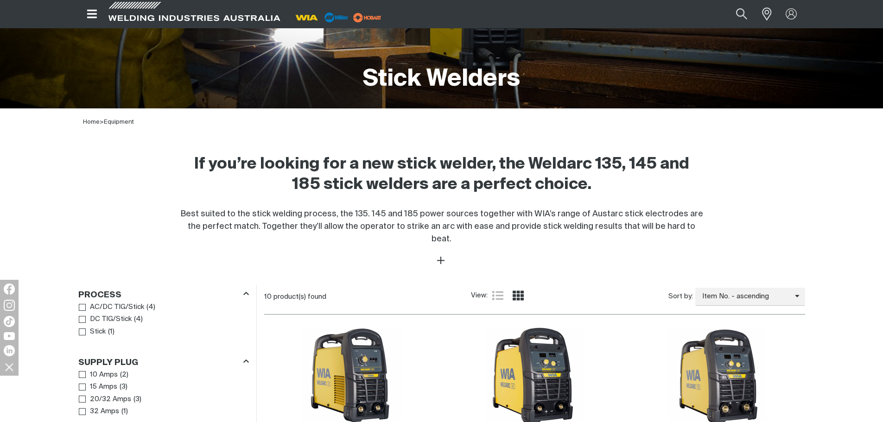
scroll to position [185, 0]
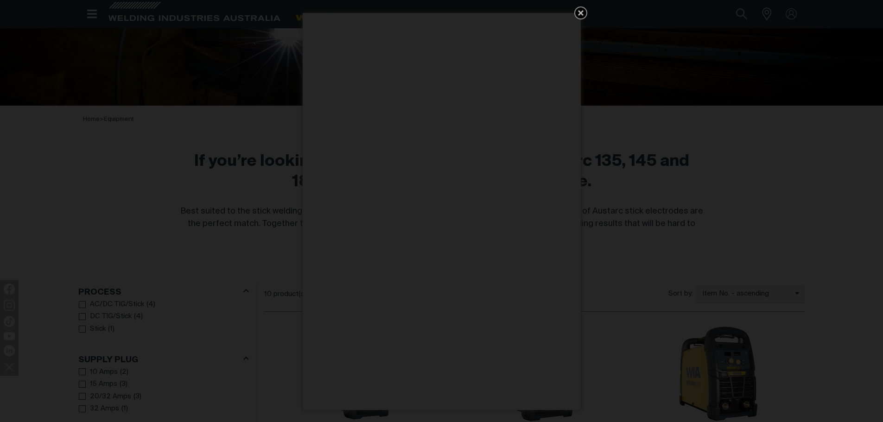
click at [581, 14] on icon "Get 5 WIA Welding Guides Free!" at bounding box center [581, 13] width 6 height 6
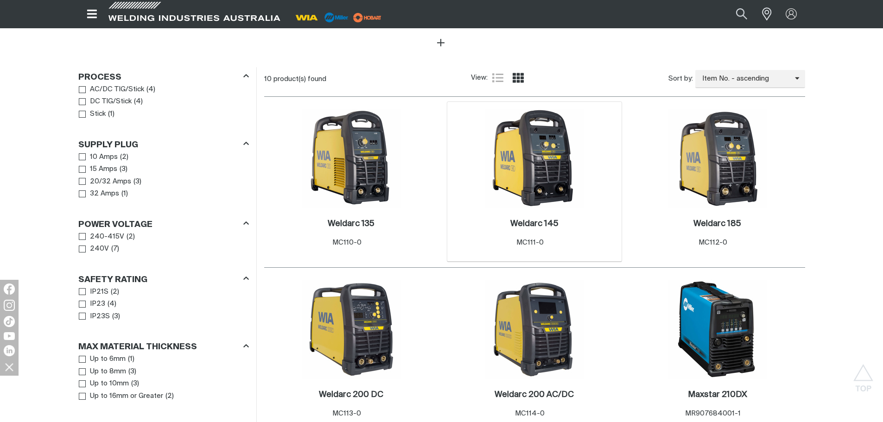
scroll to position [417, 0]
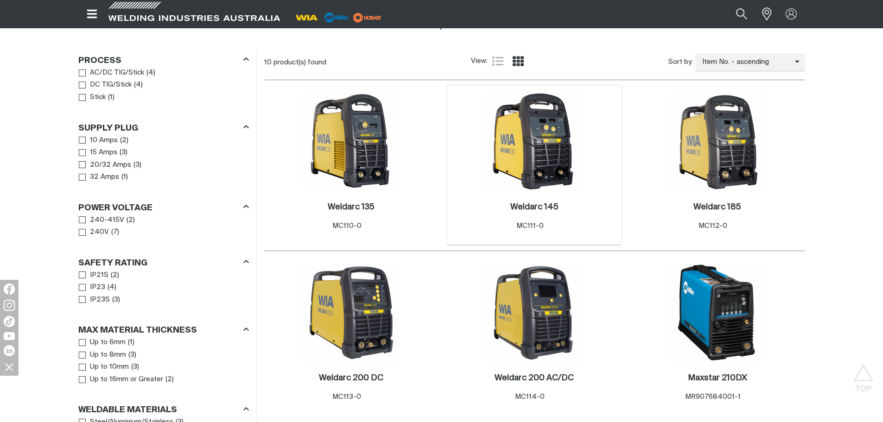
click at [532, 198] on div "Weldarc 145 . Item No. MC111-0" at bounding box center [535, 218] width 166 height 40
click at [525, 203] on h2 "Weldarc 145 ." at bounding box center [535, 207] width 48 height 8
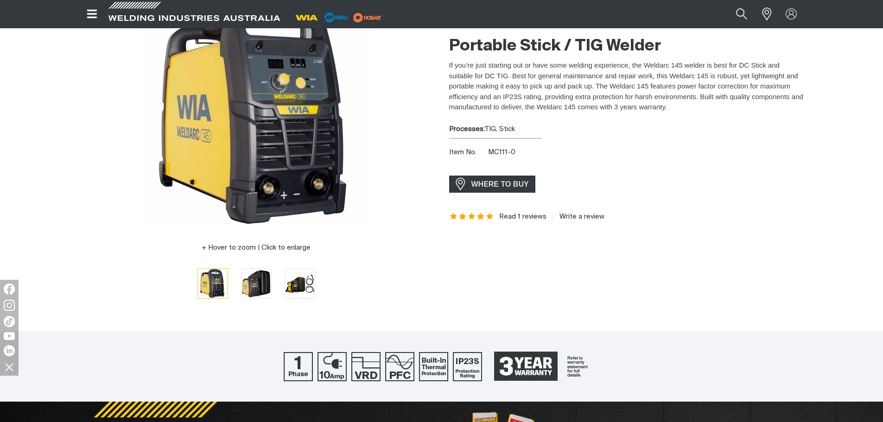
scroll to position [93, 0]
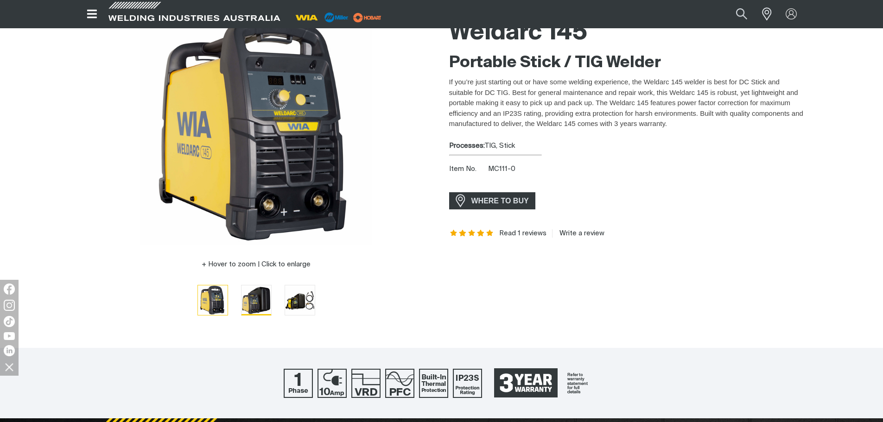
click at [268, 297] on img "Go to slide 2" at bounding box center [257, 301] width 30 height 30
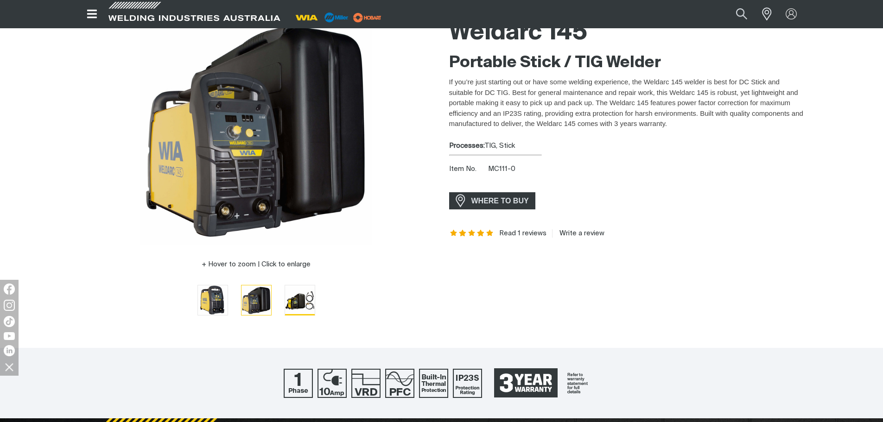
click at [304, 303] on img "Go to slide 3" at bounding box center [300, 301] width 30 height 30
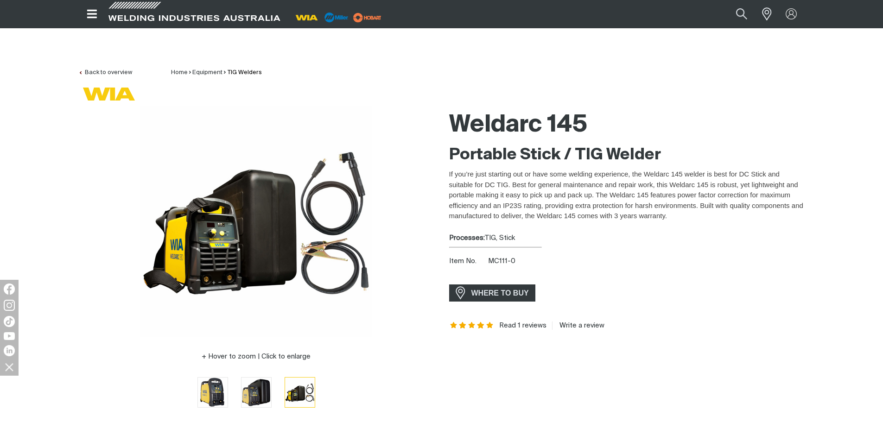
scroll to position [0, 0]
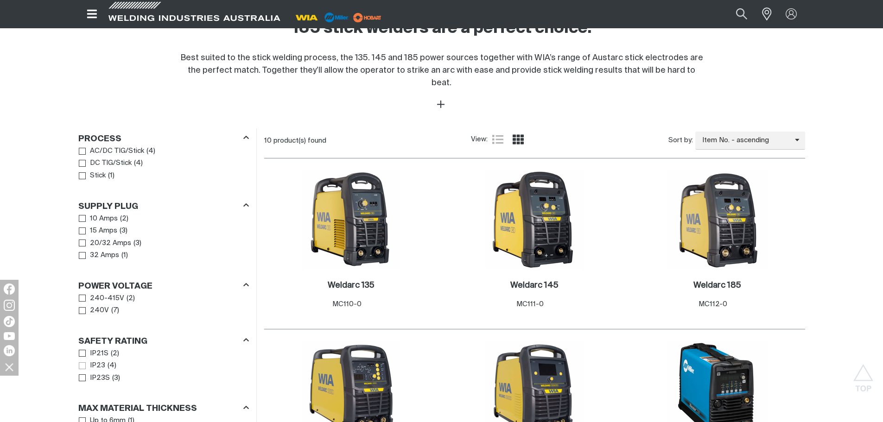
scroll to position [417, 0]
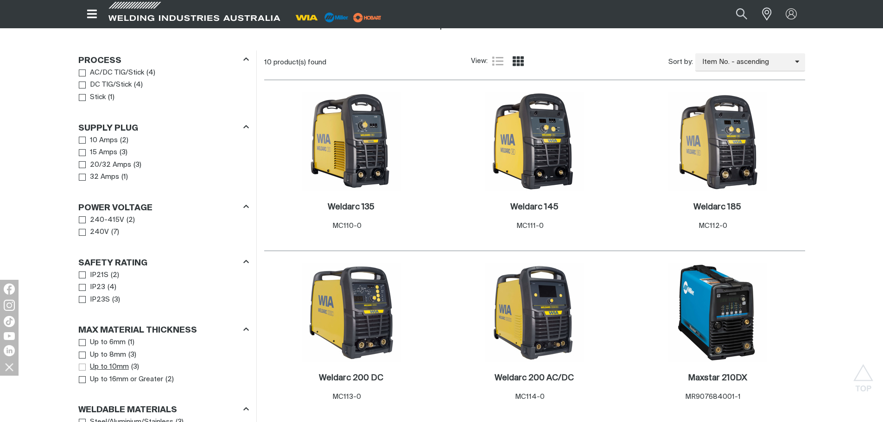
click at [83, 364] on span "Max Material Thickness" at bounding box center [82, 367] width 7 height 7
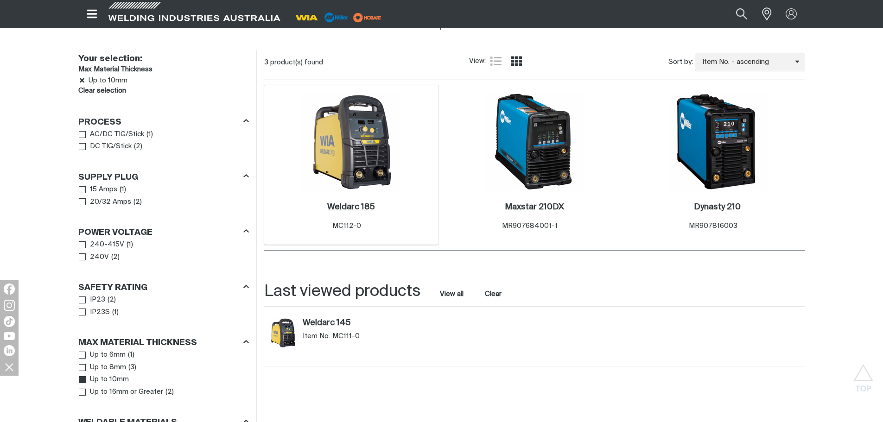
click at [340, 203] on h2 "Weldarc 185 ." at bounding box center [351, 207] width 48 height 8
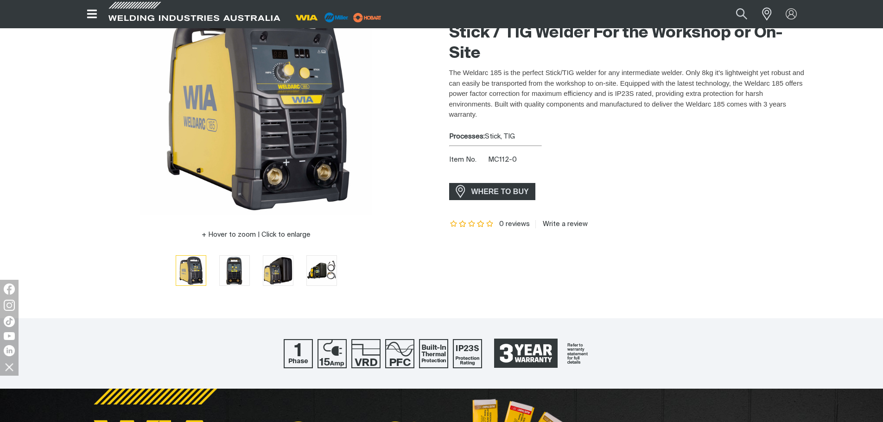
scroll to position [93, 0]
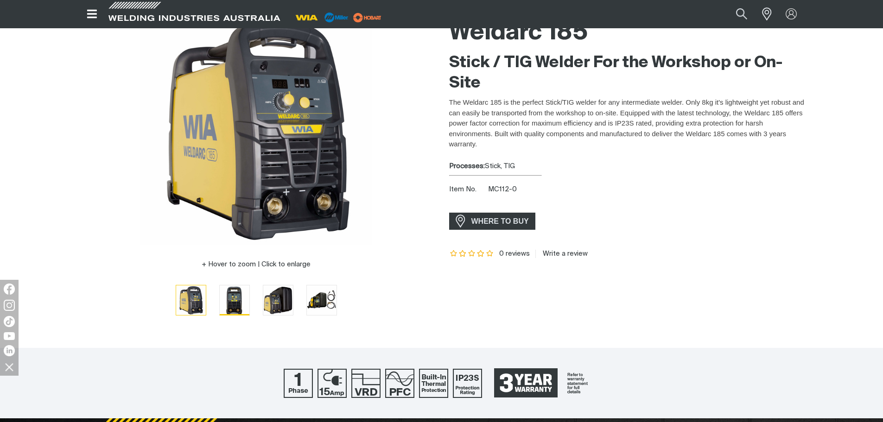
click at [231, 304] on img "Go to slide 2" at bounding box center [235, 301] width 30 height 30
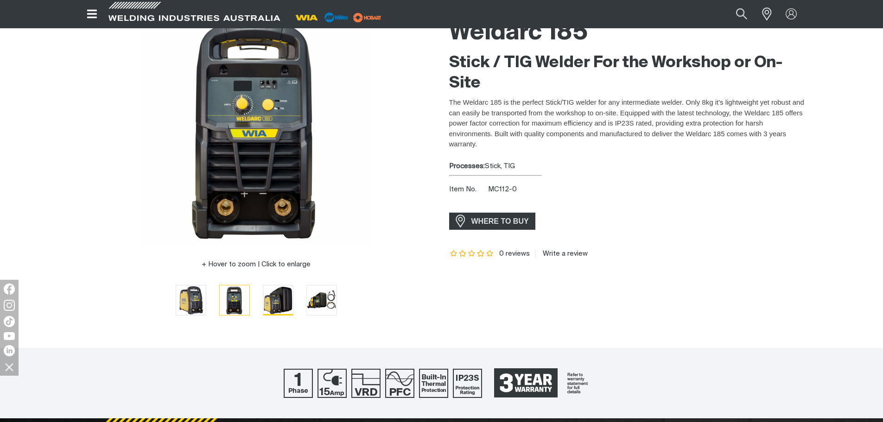
click at [281, 298] on img "Go to slide 3" at bounding box center [278, 301] width 30 height 30
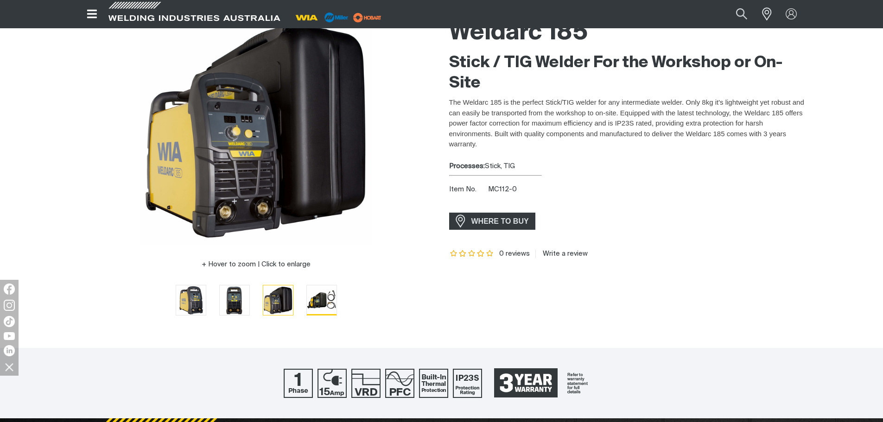
click at [319, 300] on img "Go to slide 4" at bounding box center [322, 301] width 30 height 30
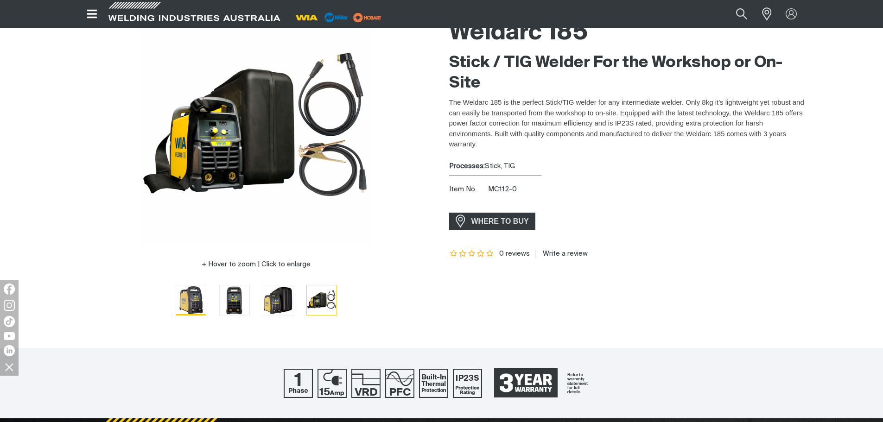
click at [184, 308] on img "Go to slide 1" at bounding box center [191, 301] width 30 height 30
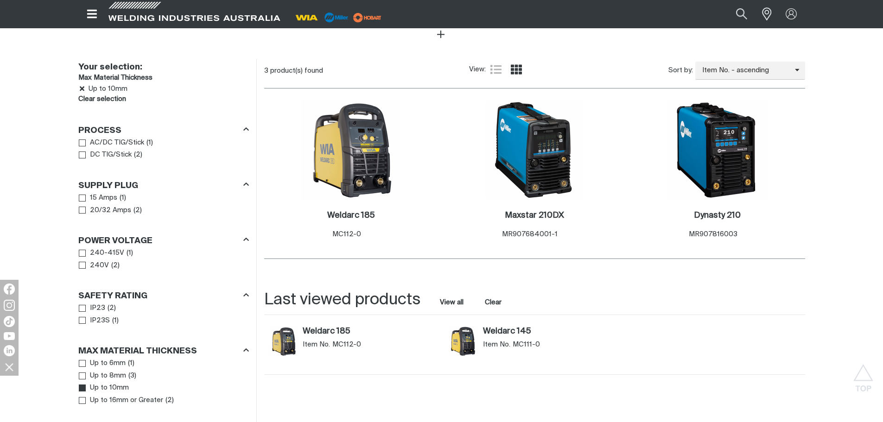
scroll to position [417, 0]
